Goal: Navigation & Orientation: Find specific page/section

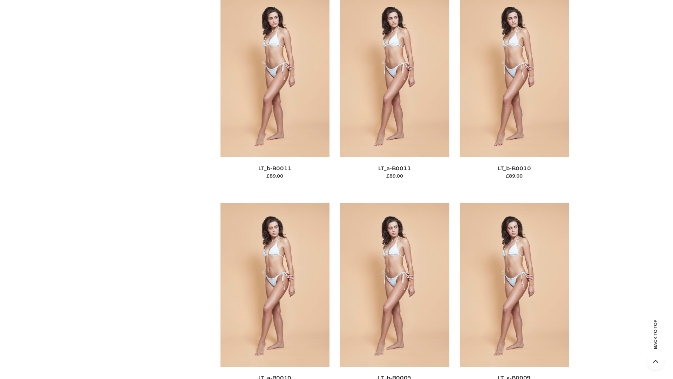
scroll to position [3150, 0]
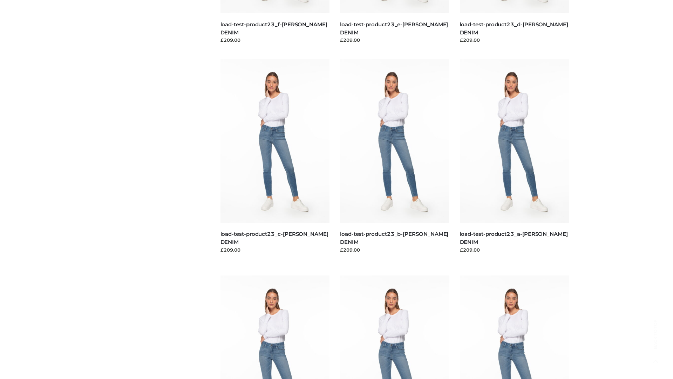
scroll to position [615, 0]
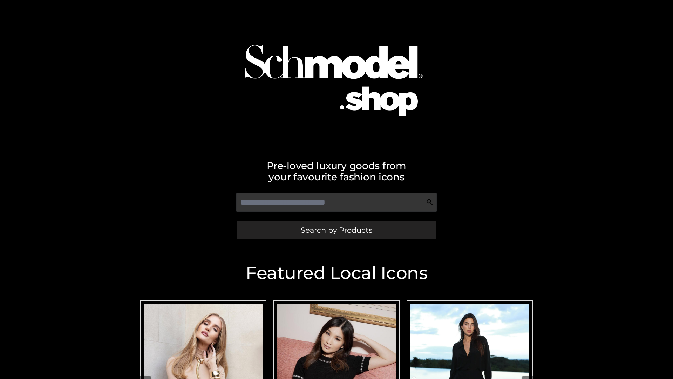
click at [336, 230] on span "Search by Products" at bounding box center [337, 229] width 72 height 7
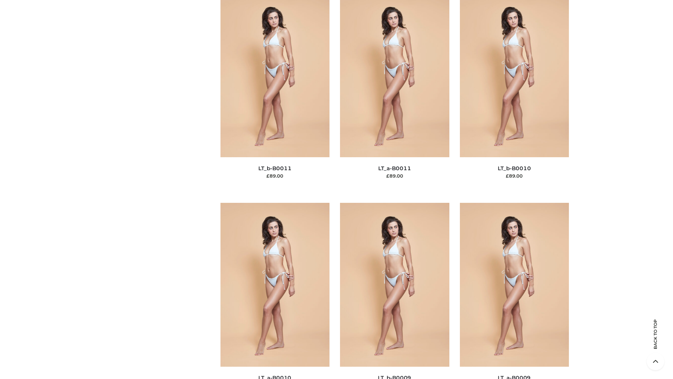
scroll to position [3150, 0]
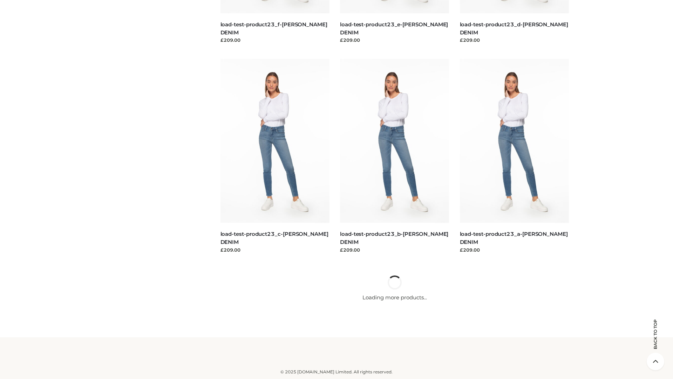
scroll to position [615, 0]
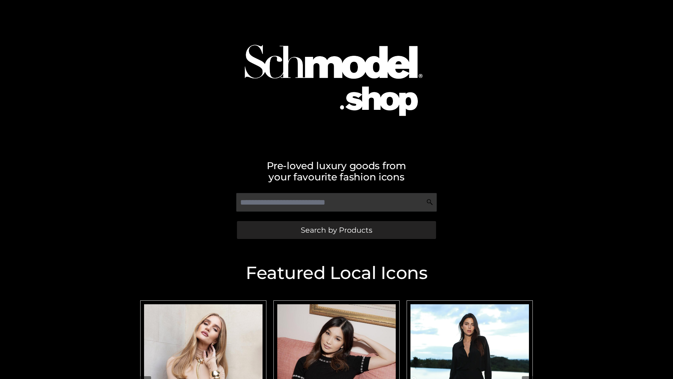
click at [336, 230] on span "Search by Products" at bounding box center [337, 229] width 72 height 7
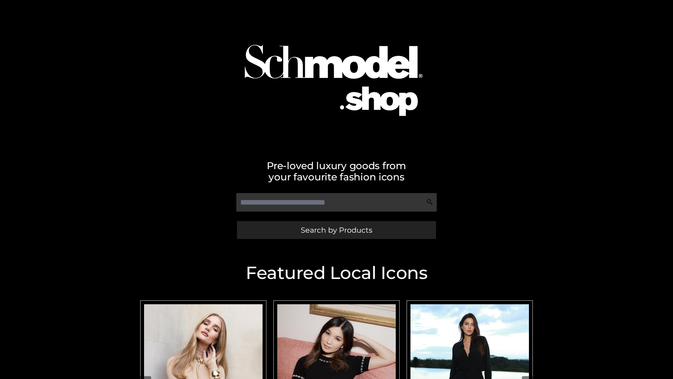
click at [336, 230] on span "Search by Products" at bounding box center [337, 229] width 72 height 7
